Goal: Information Seeking & Learning: Learn about a topic

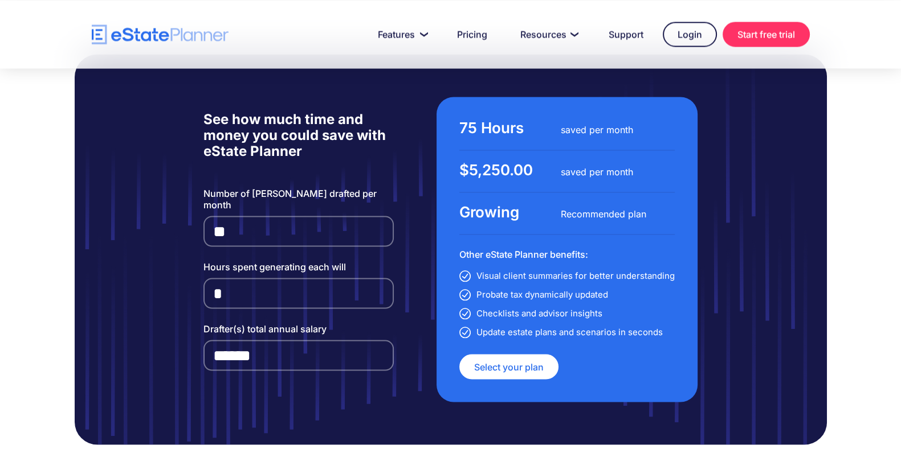
scroll to position [2686, 0]
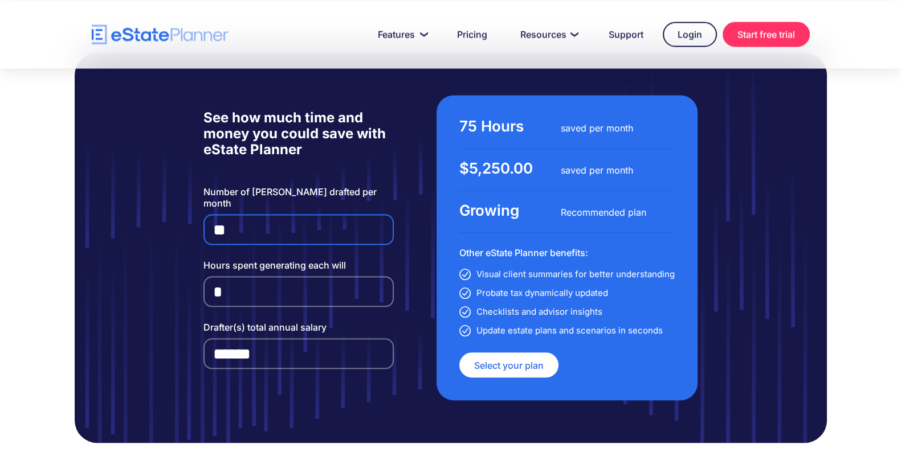
click at [239, 214] on input "**" at bounding box center [298, 229] width 191 height 31
type input "*"
click at [232, 276] on input "*" at bounding box center [298, 291] width 191 height 31
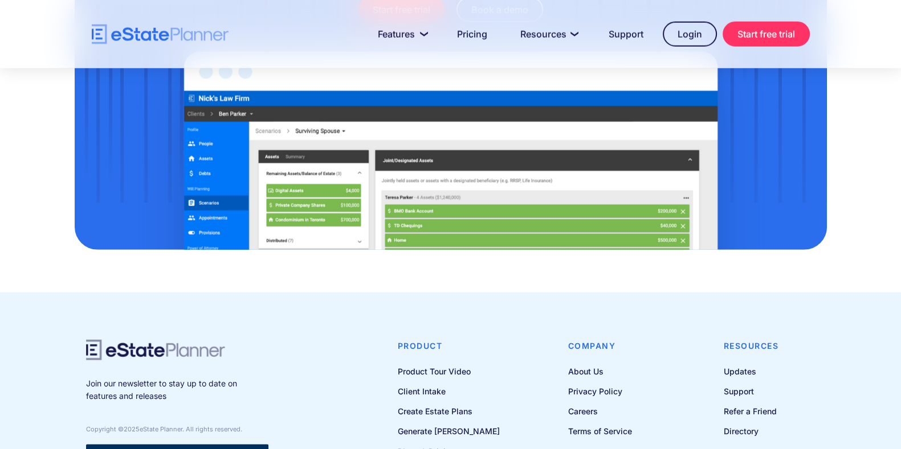
scroll to position [3752, 0]
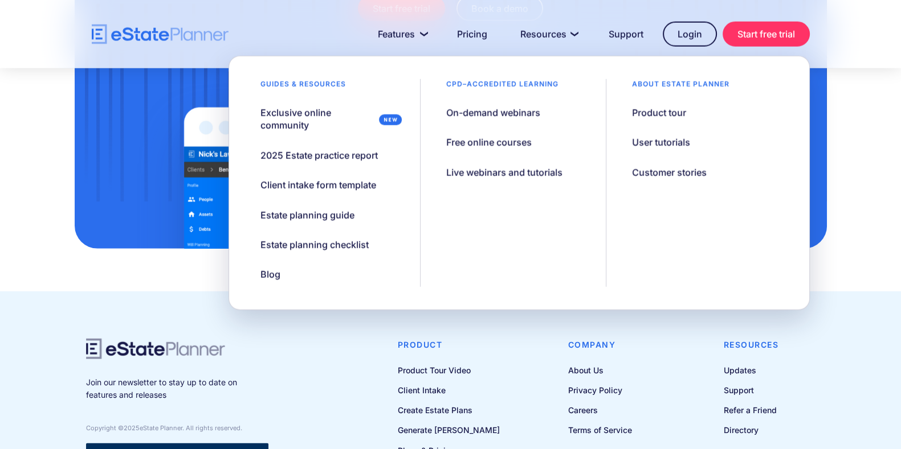
type input "*"
